Goal: Communication & Community: Answer question/provide support

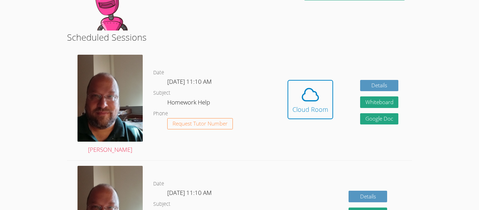
scroll to position [157, 0]
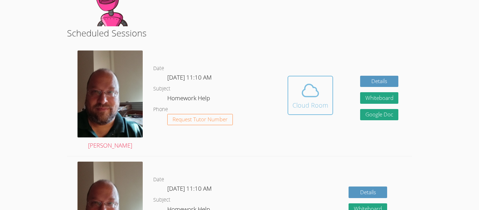
click at [303, 98] on icon at bounding box center [310, 91] width 20 height 20
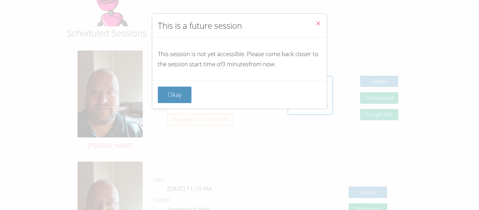
click at [316, 28] on span "Close" at bounding box center [318, 24] width 6 height 8
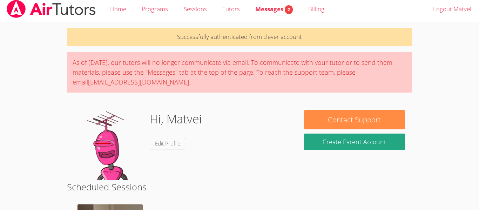
scroll to position [0, 0]
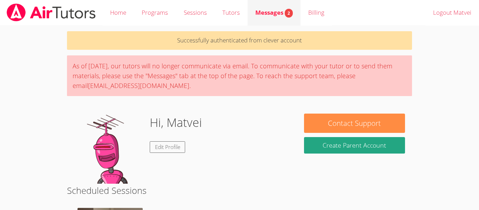
click at [271, 8] on span "Messages 2" at bounding box center [273, 12] width 37 height 8
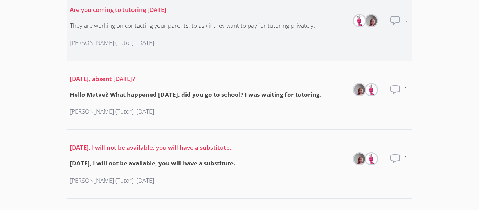
scroll to position [100, 0]
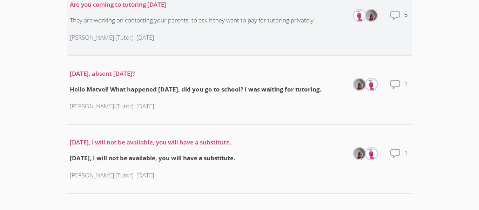
click at [392, 15] on icon at bounding box center [394, 15] width 11 height 11
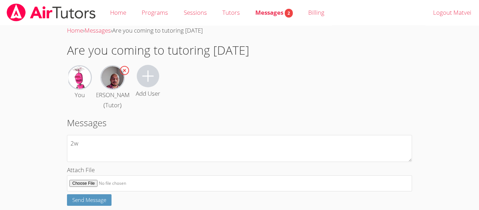
type textarea "2"
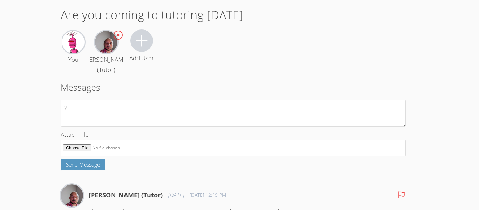
scroll to position [39, 6]
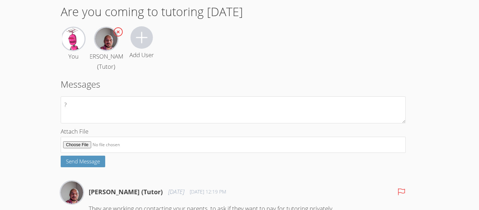
type textarea "?"
click at [87, 167] on button "Send Message" at bounding box center [83, 162] width 44 height 12
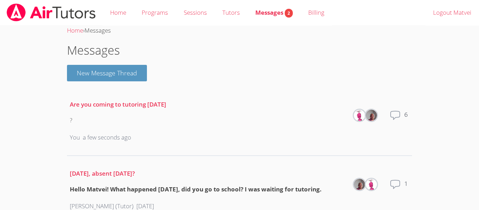
scroll to position [100, 0]
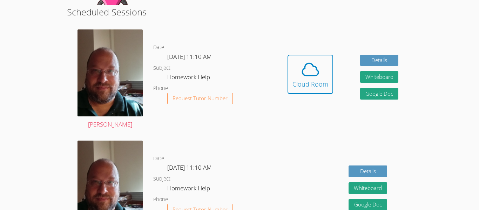
scroll to position [156, 0]
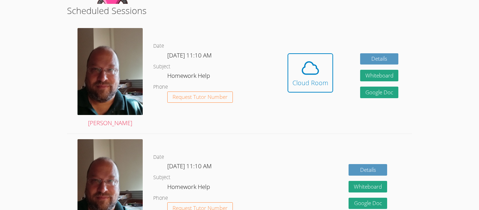
click at [331, 86] on button "Cloud Room" at bounding box center [310, 72] width 46 height 39
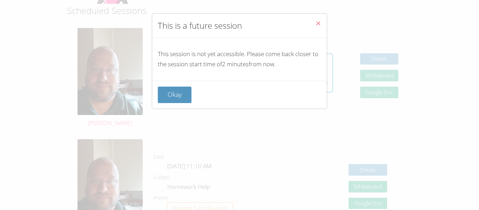
click at [316, 25] on icon "Close" at bounding box center [318, 23] width 6 height 6
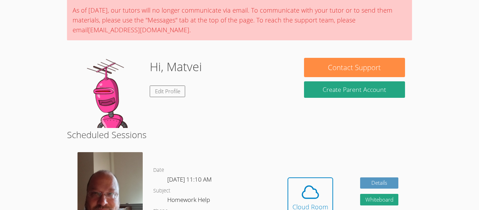
scroll to position [56, 0]
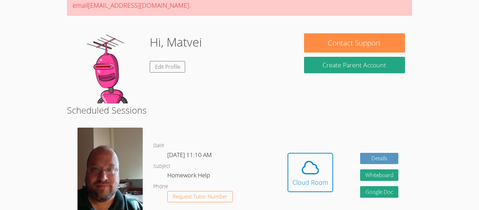
click at [313, 166] on icon at bounding box center [310, 168] width 20 height 20
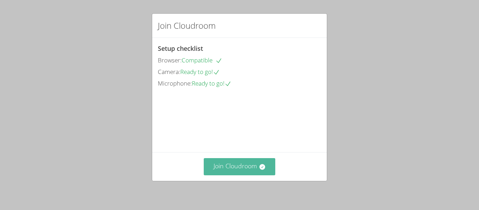
click at [245, 170] on button "Join Cloudroom" at bounding box center [240, 166] width 72 height 17
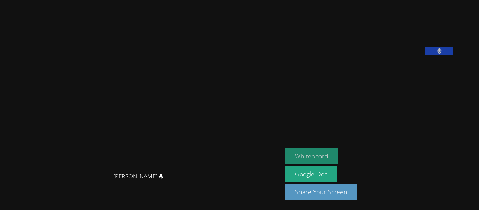
click at [337, 154] on button "Whiteboard" at bounding box center [311, 156] width 53 height 16
